Goal: Information Seeking & Learning: Learn about a topic

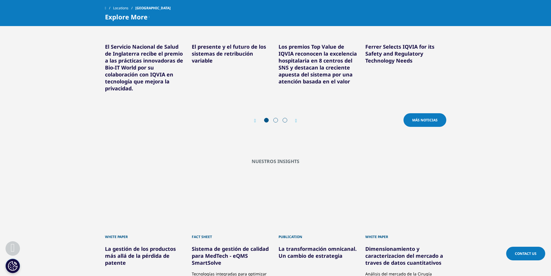
scroll to position [695, 0]
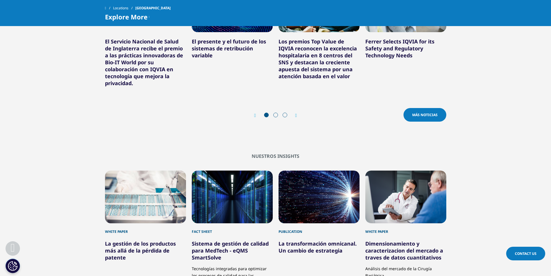
click at [296, 113] on icon "Next slide" at bounding box center [297, 115] width 2 height 5
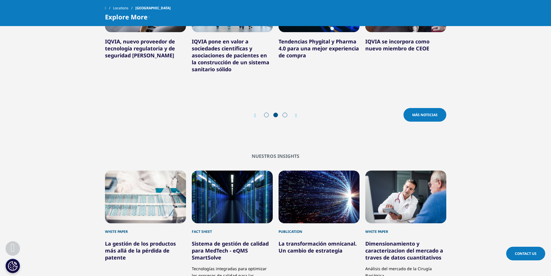
click at [296, 113] on icon "Next slide" at bounding box center [297, 115] width 2 height 5
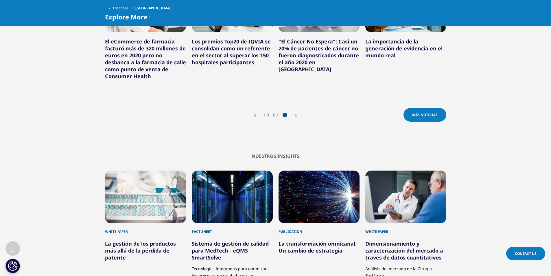
click at [233, 48] on link "Los premios Top20 de IQVIA se consolidan como un referente en el sector al supe…" at bounding box center [231, 52] width 79 height 28
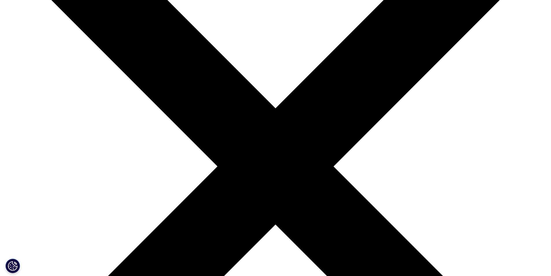
scroll to position [58, 0]
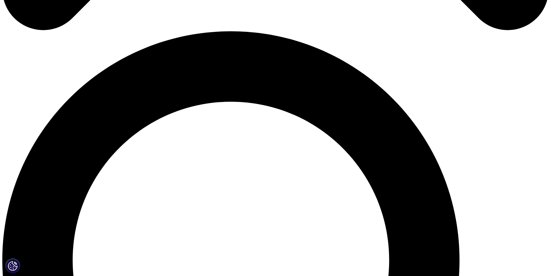
scroll to position [454, 0]
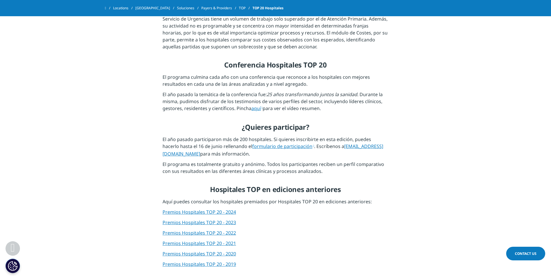
scroll to position [637, 0]
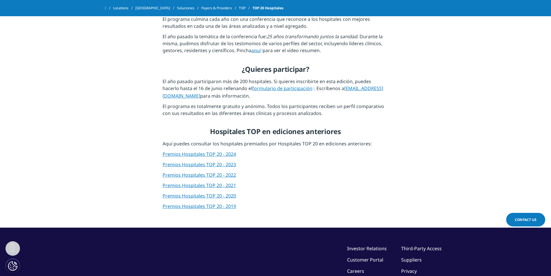
click at [211, 154] on link "Premios Hospitales TOP 20 - 2024" at bounding box center [200, 154] width 74 height 6
